Goal: Transaction & Acquisition: Purchase product/service

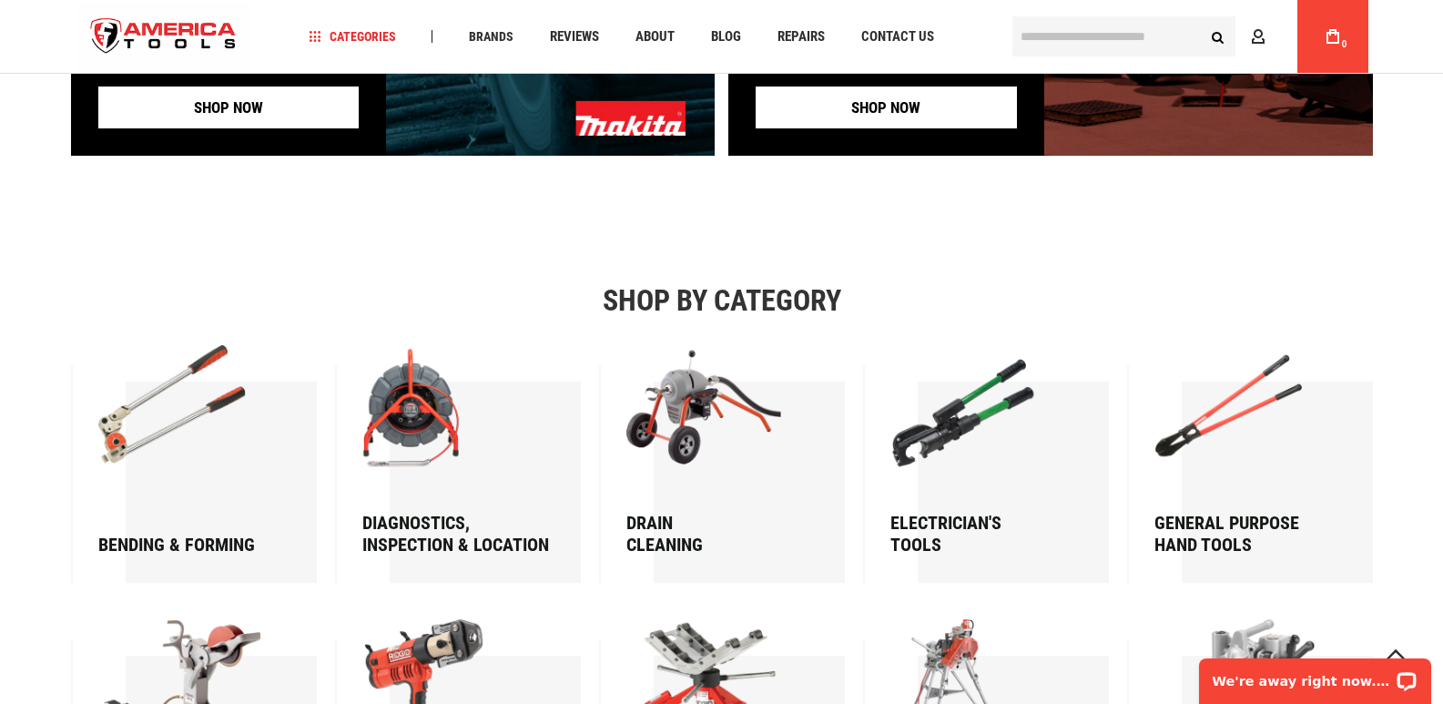
scroll to position [2212, 0]
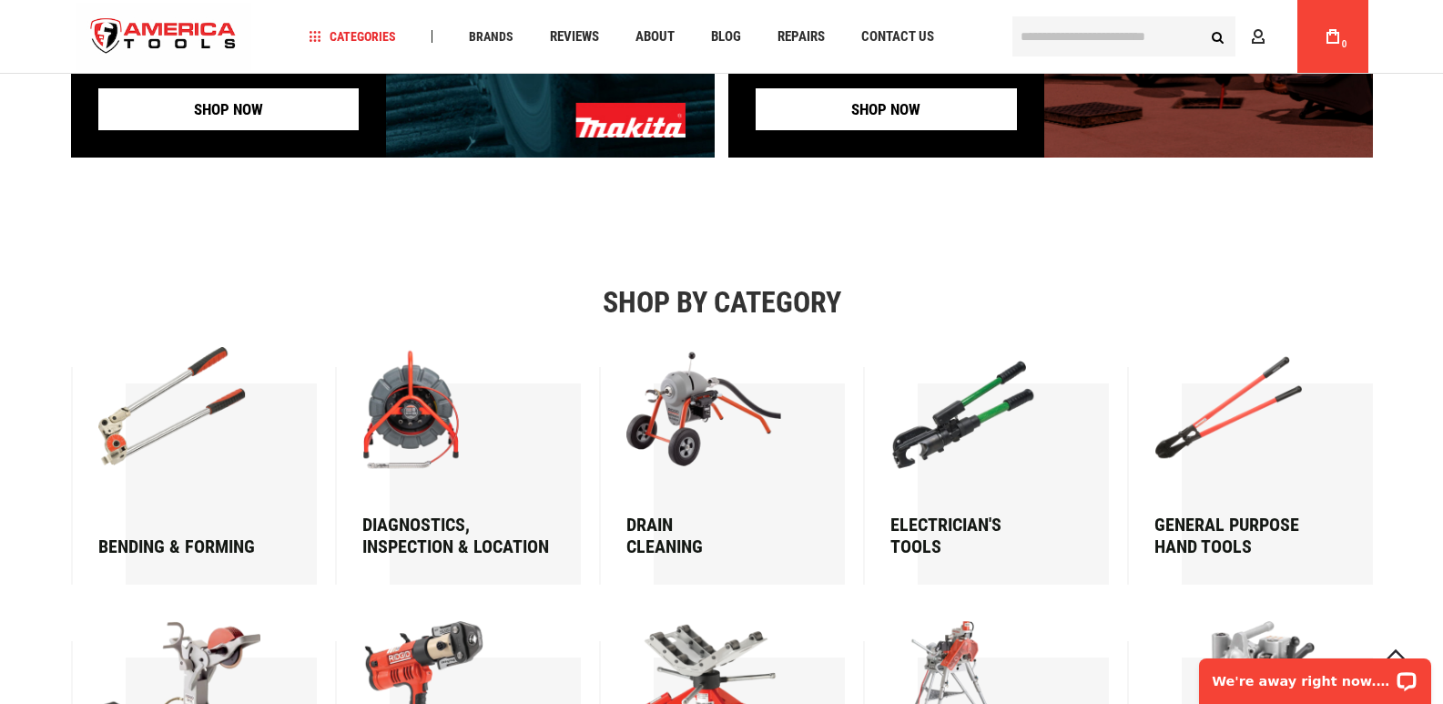
click at [941, 542] on div "Electrician's Tools" at bounding box center [978, 536] width 175 height 44
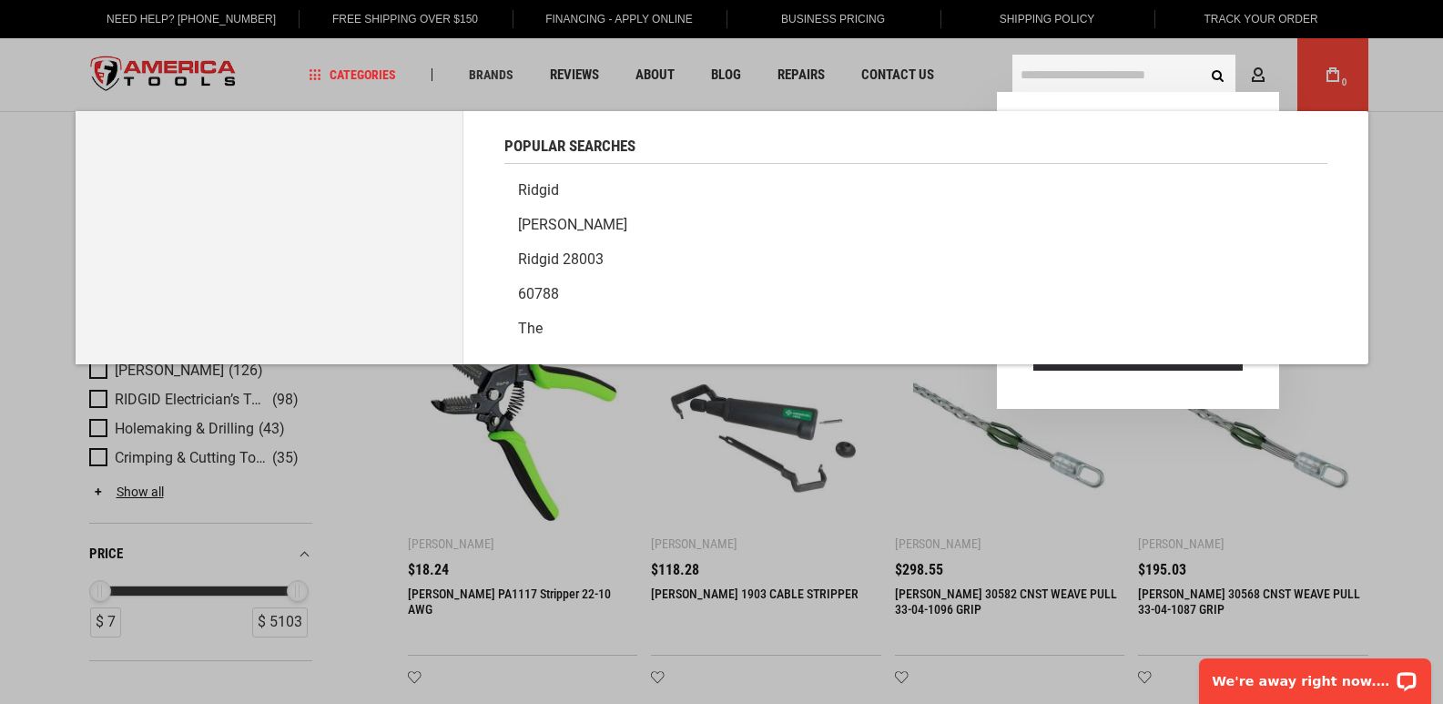
click at [1160, 80] on input "text" at bounding box center [1124, 75] width 223 height 40
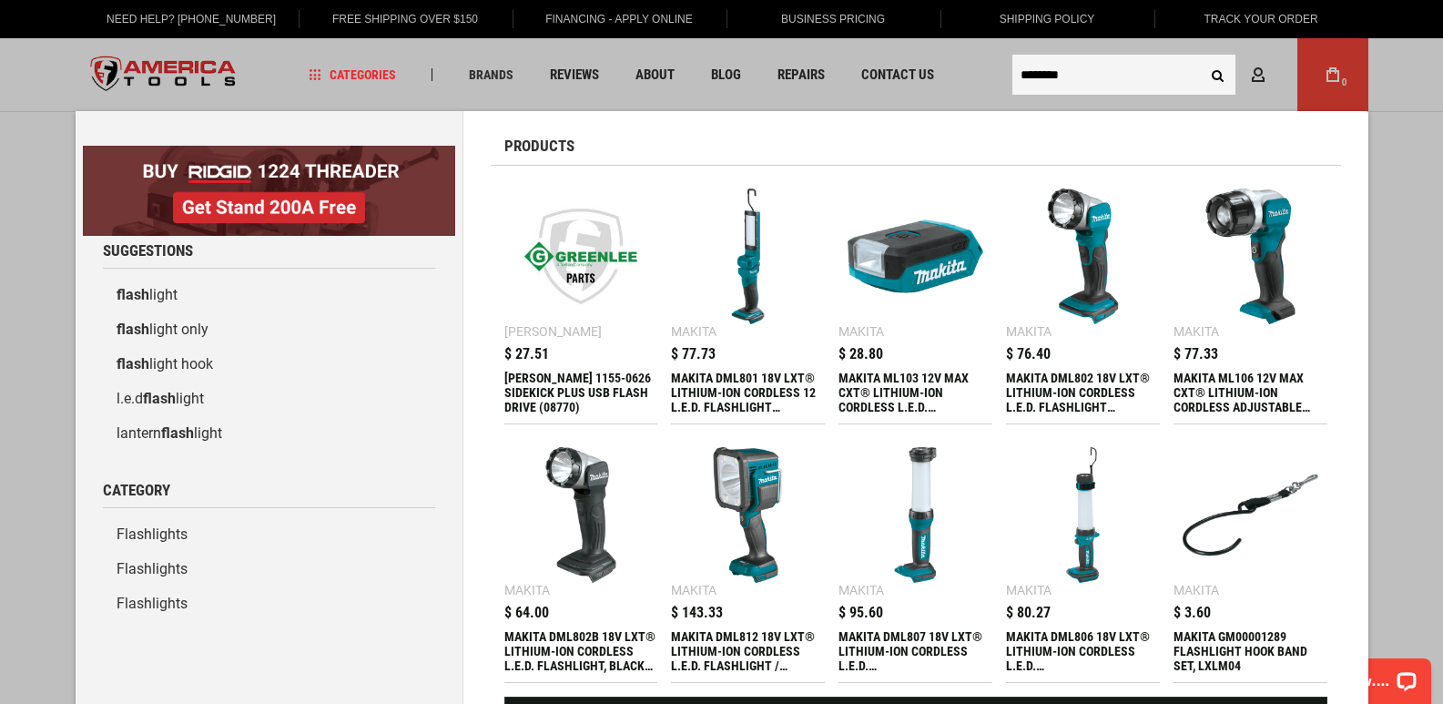
type input "********"
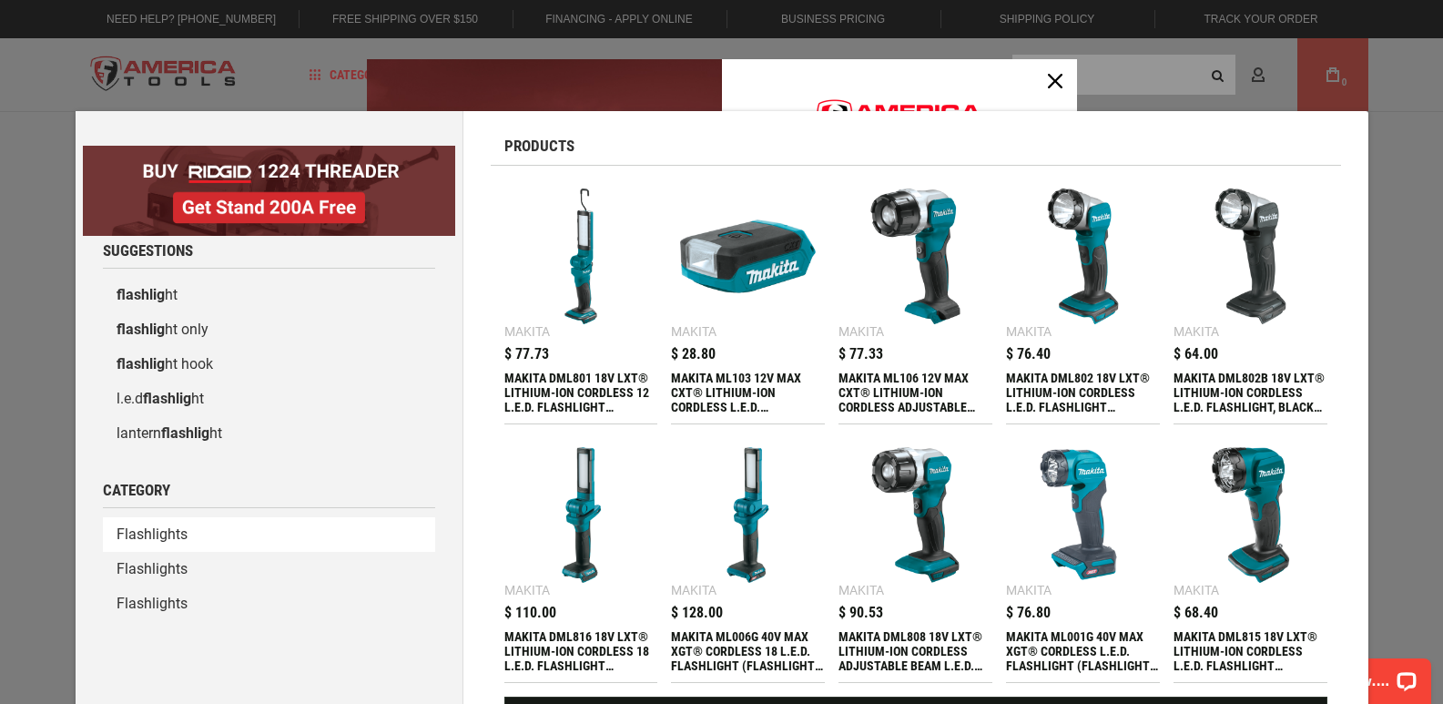
click at [180, 543] on link "Flashlights" at bounding box center [269, 534] width 332 height 35
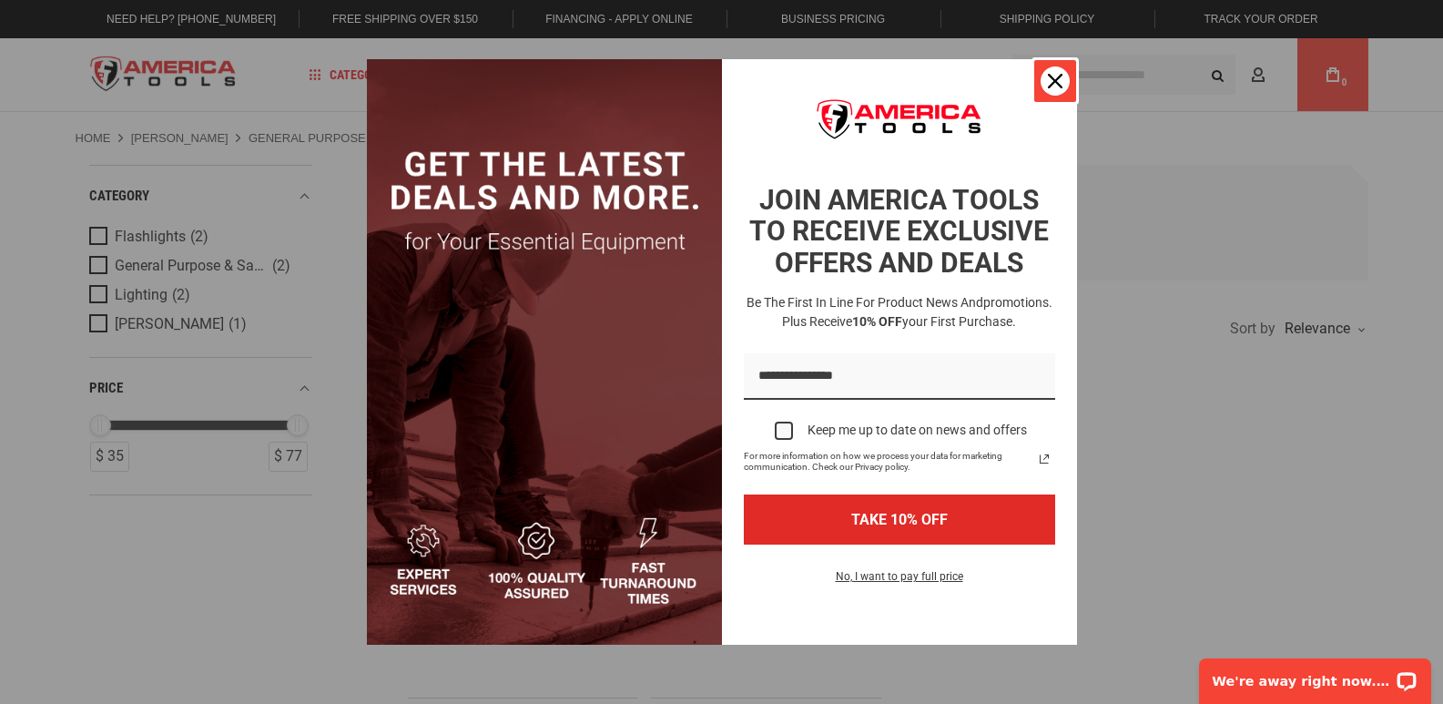
click at [1050, 81] on icon "close icon" at bounding box center [1055, 81] width 15 height 15
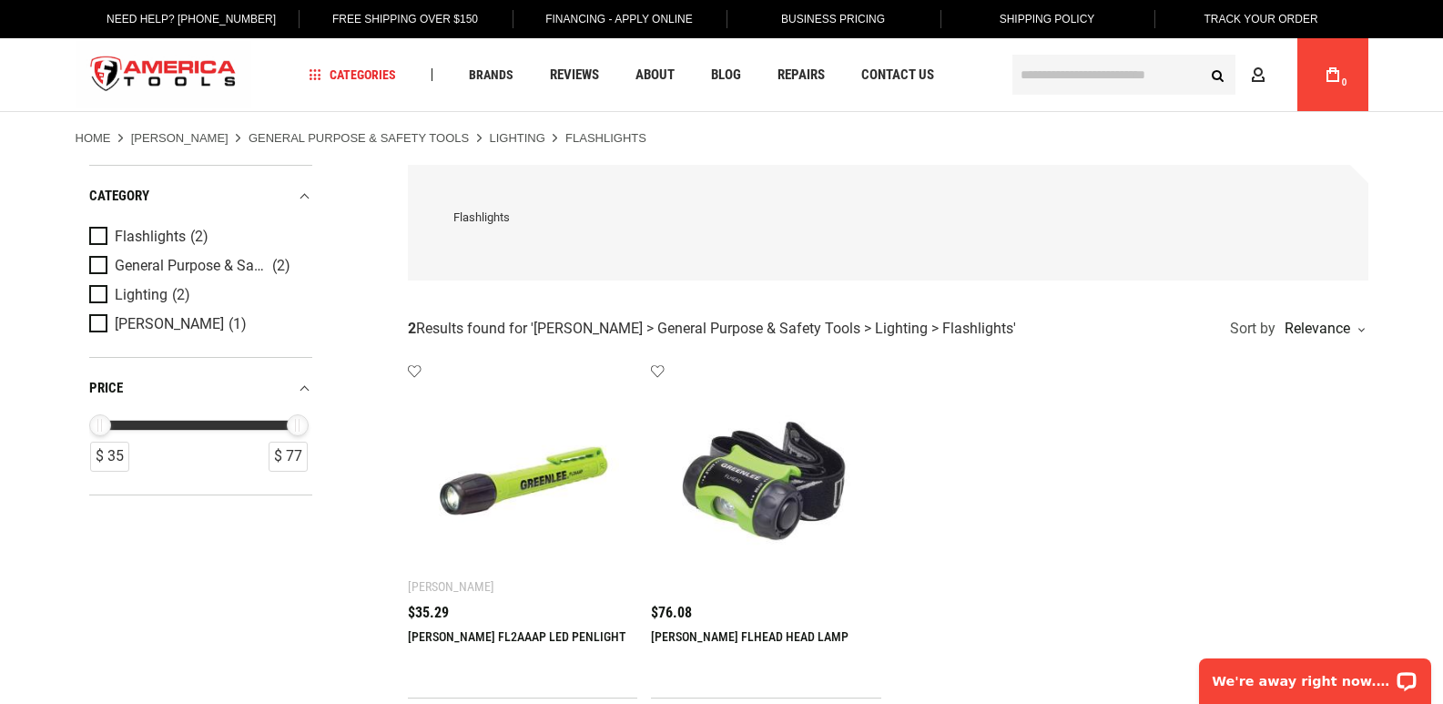
click at [1102, 64] on input "text" at bounding box center [1124, 75] width 223 height 40
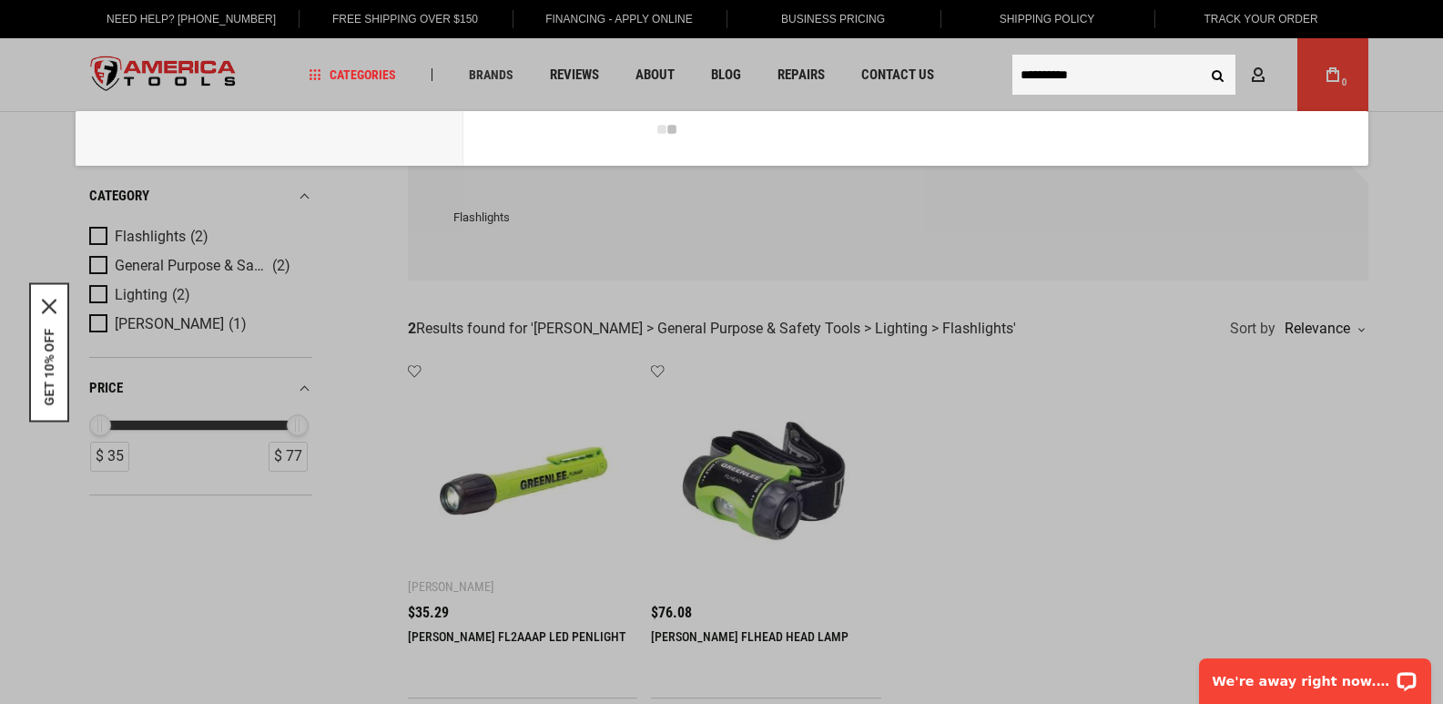
type input "**********"
click at [1201, 57] on button "Search" at bounding box center [1218, 74] width 35 height 35
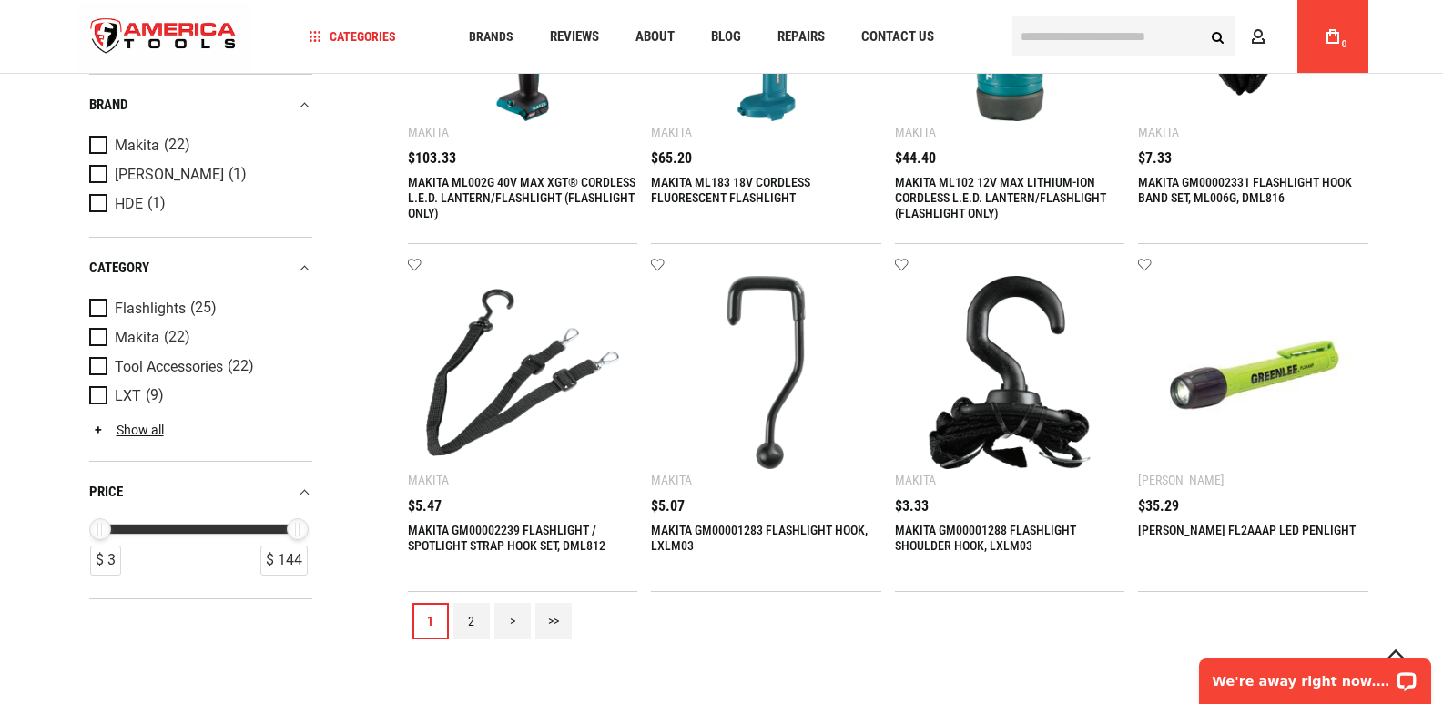
click at [476, 626] on link "2" at bounding box center [471, 621] width 36 height 36
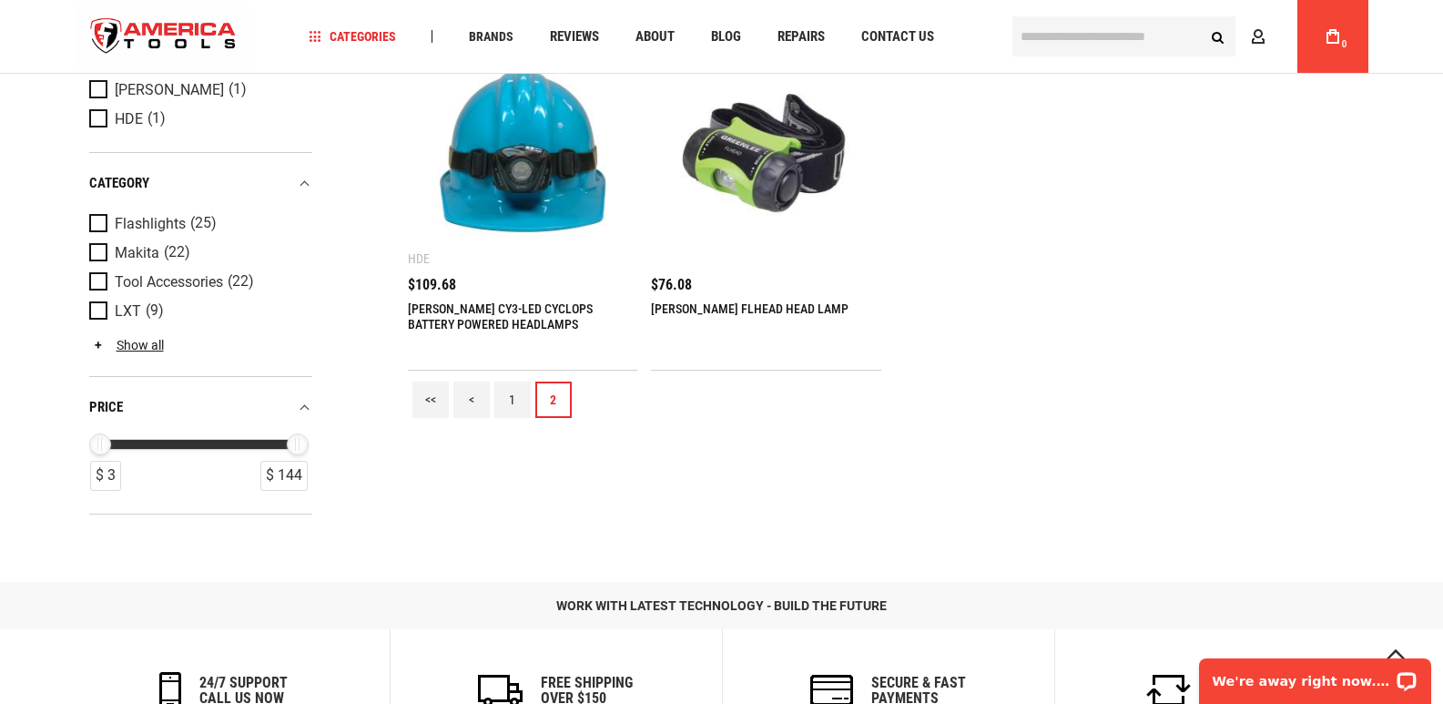
scroll to position [455, 0]
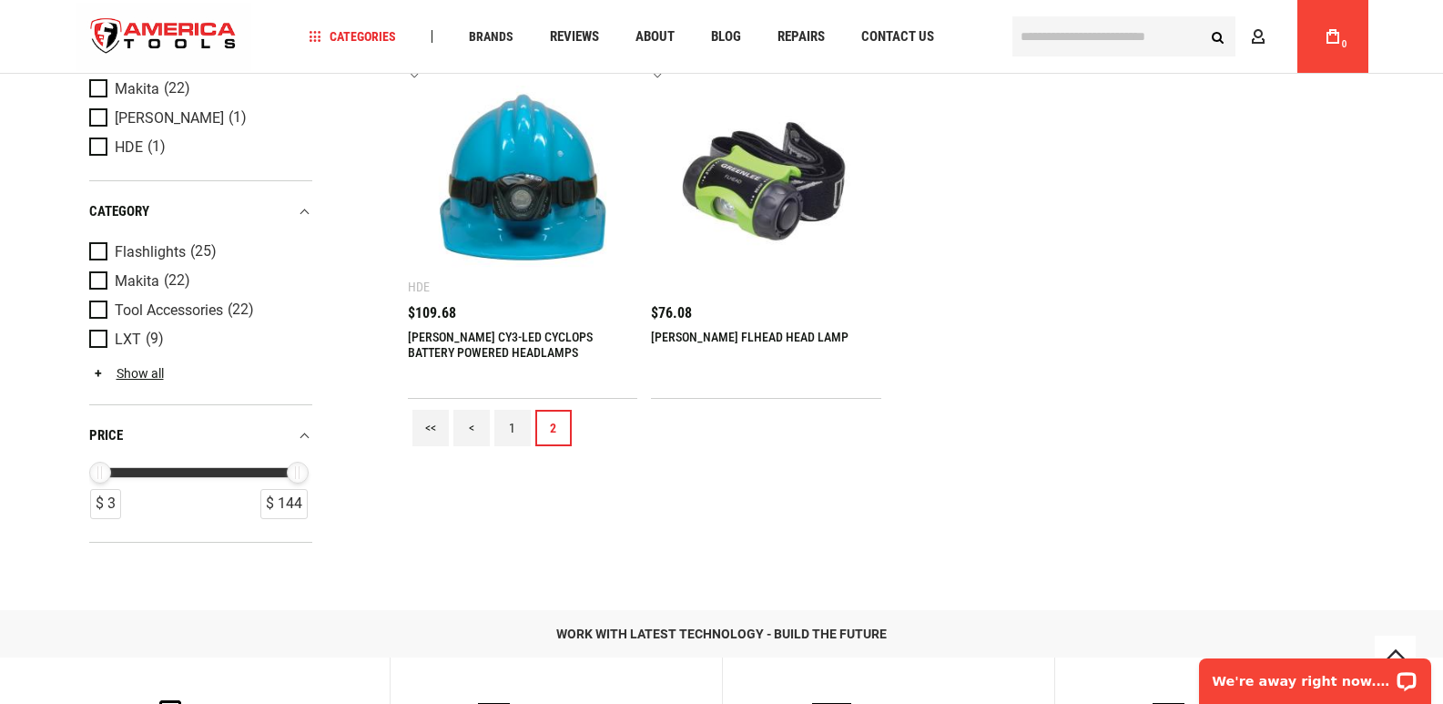
click at [503, 421] on link "1" at bounding box center [512, 428] width 36 height 36
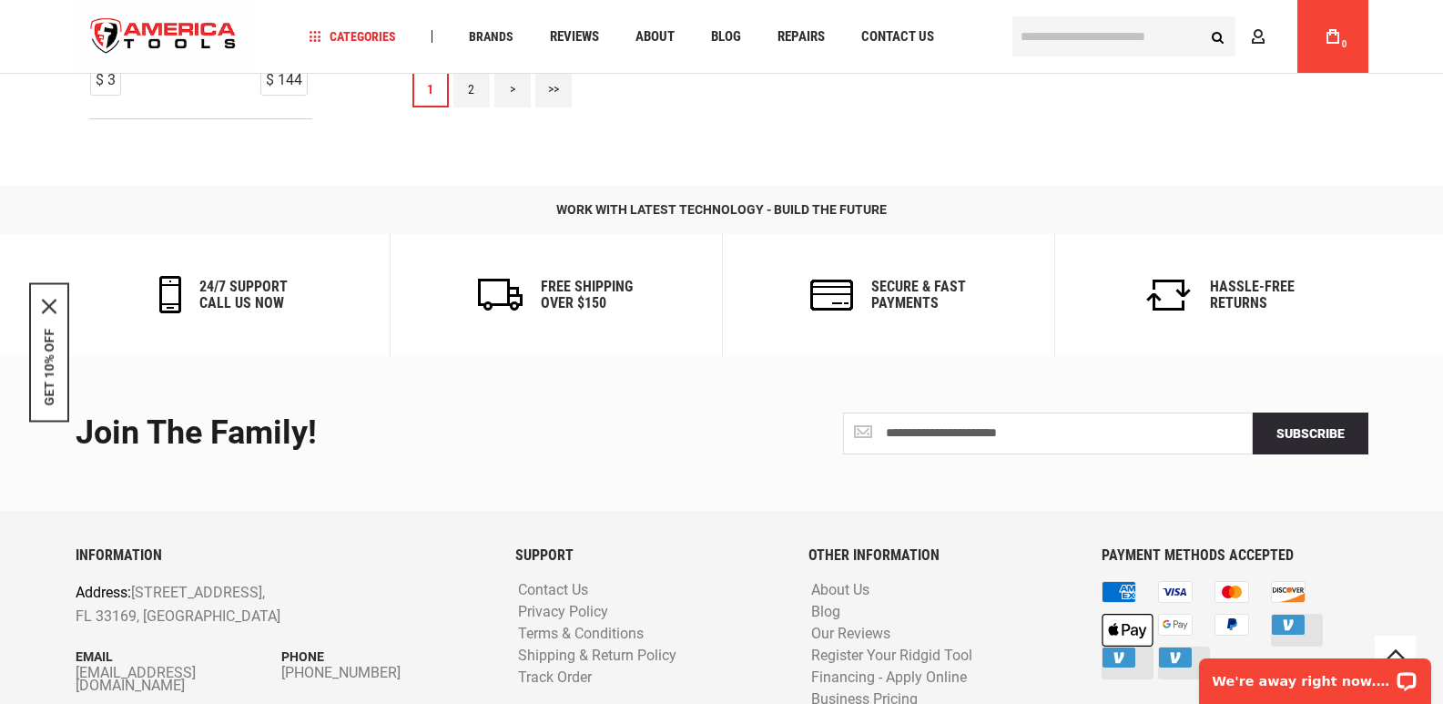
scroll to position [2611, 0]
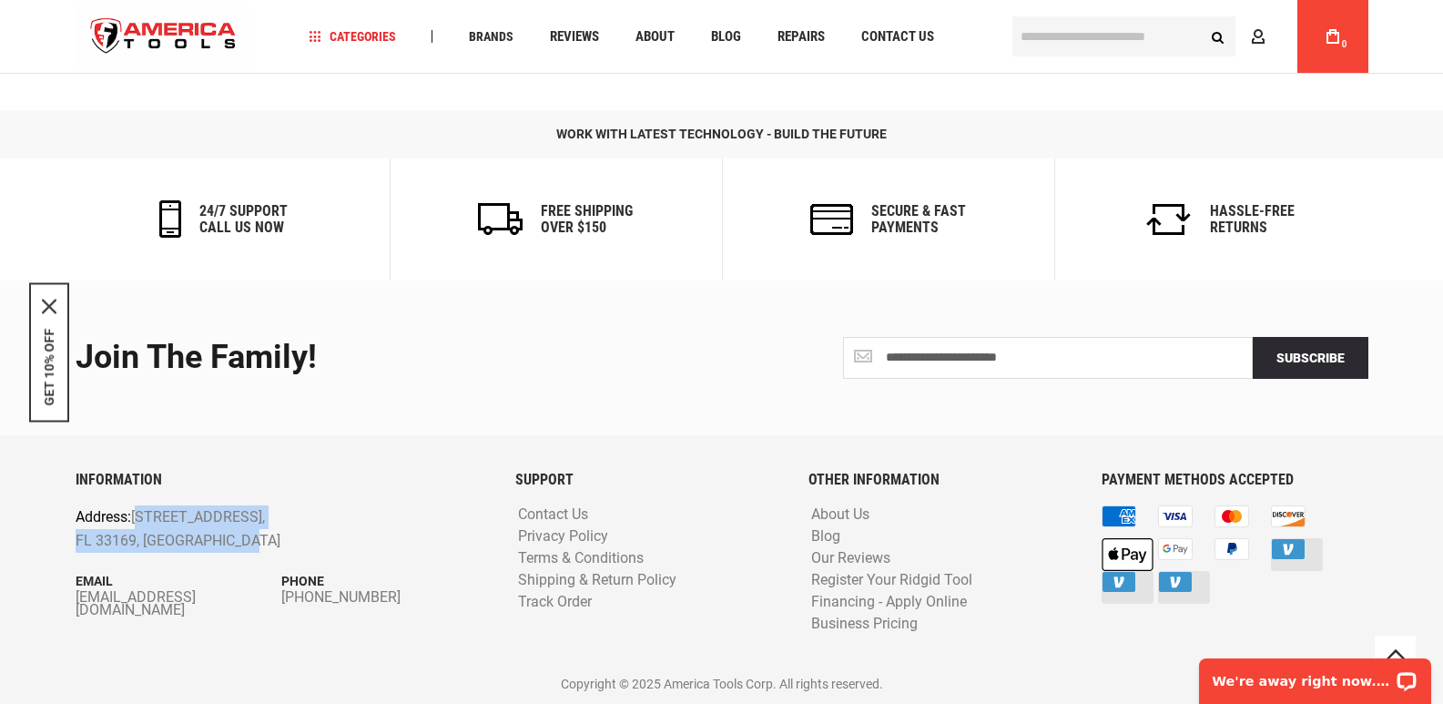
drag, startPoint x: 138, startPoint y: 514, endPoint x: 247, endPoint y: 545, distance: 113.3
click at [247, 545] on p "Address: 1157 NW 159th Dr, Miami, FL 33169, United States" at bounding box center [241, 528] width 331 height 46
copy p "1157 NW 159th Dr, Miami, FL 33169, United States"
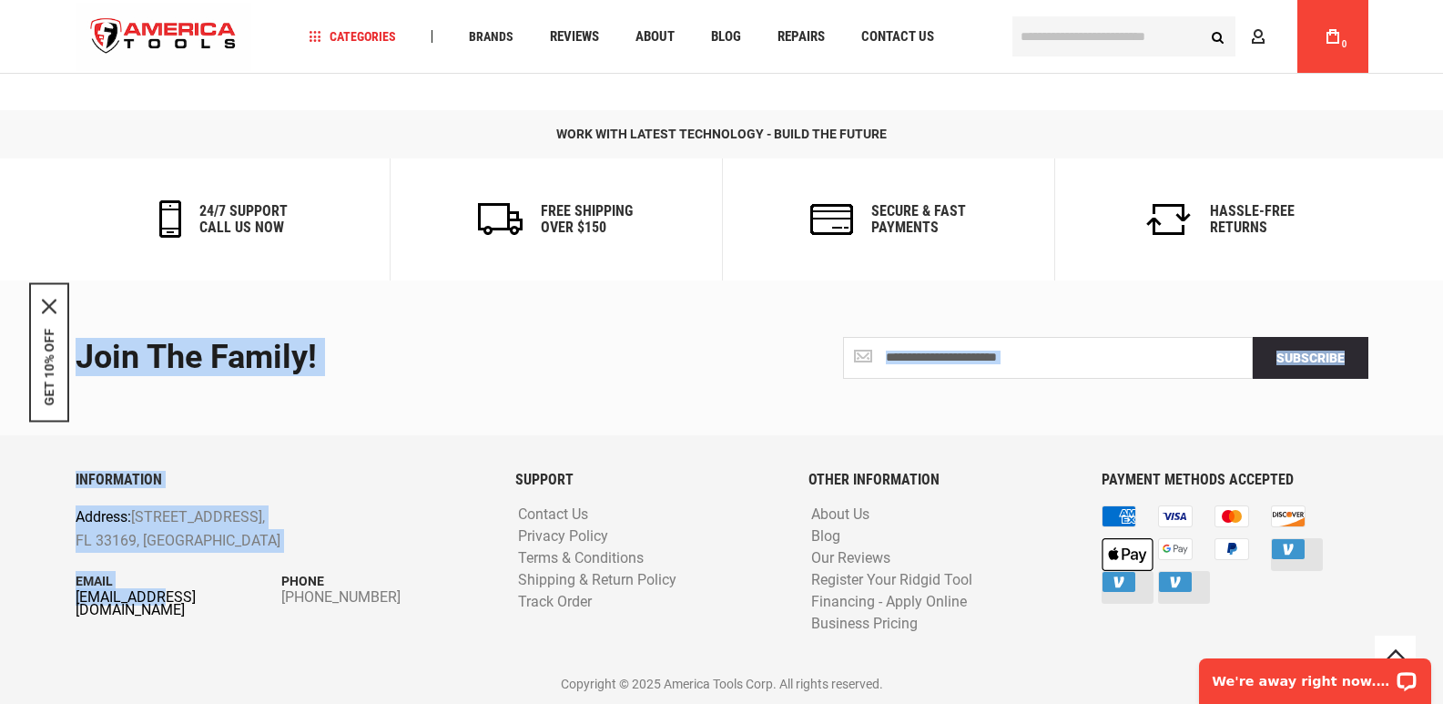
drag, startPoint x: 55, startPoint y: 593, endPoint x: 159, endPoint y: 598, distance: 104.9
click at [159, 598] on footer "**********" at bounding box center [721, 491] width 1443 height 423
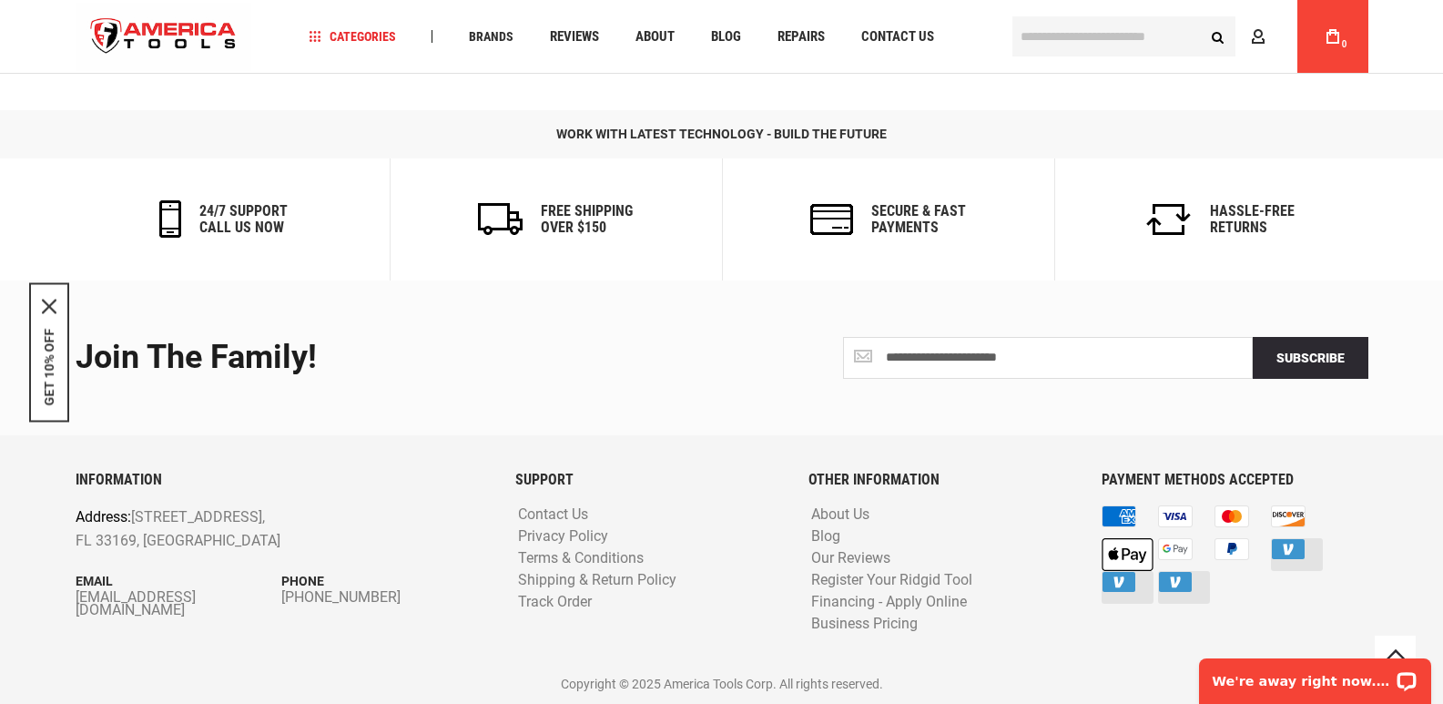
drag, startPoint x: 215, startPoint y: 595, endPoint x: 249, endPoint y: 674, distance: 86.1
click at [249, 676] on p "Copyright © 2025 America Tools Corp. All rights reserved." at bounding box center [722, 684] width 1293 height 20
